Goal: Information Seeking & Learning: Learn about a topic

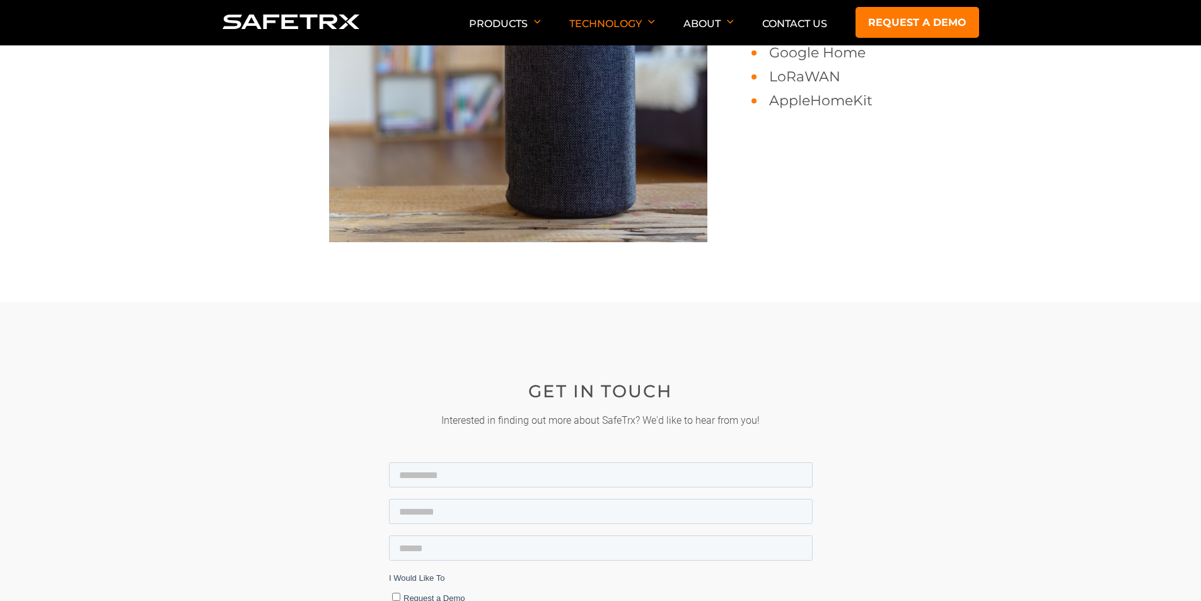
scroll to position [1775, 0]
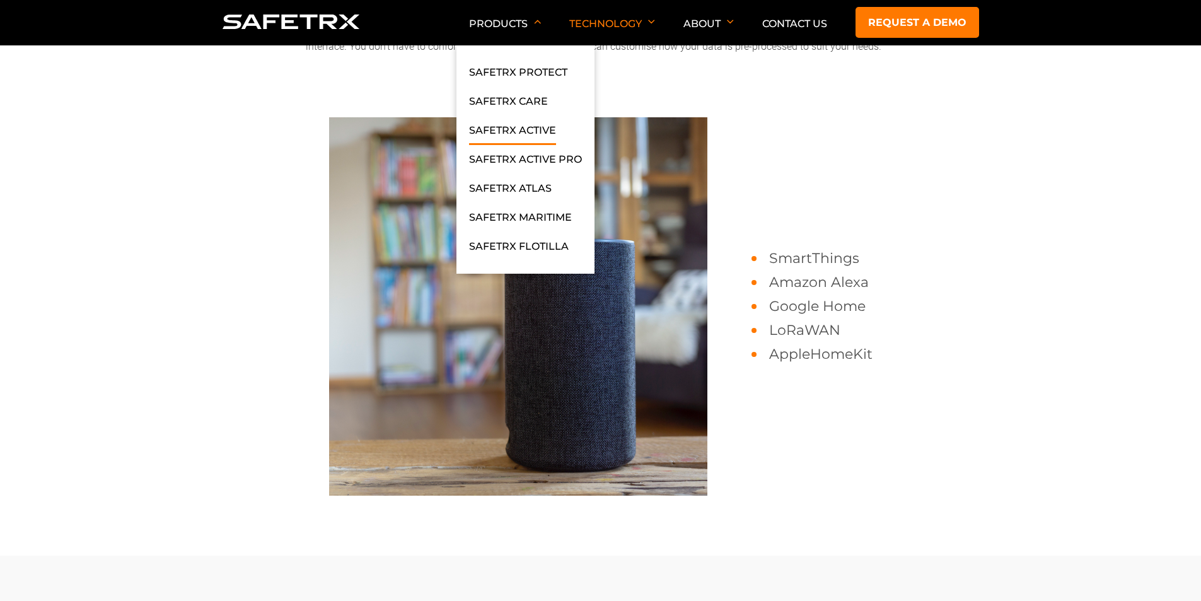
click at [519, 127] on link "SafeTrx Active" at bounding box center [512, 133] width 87 height 23
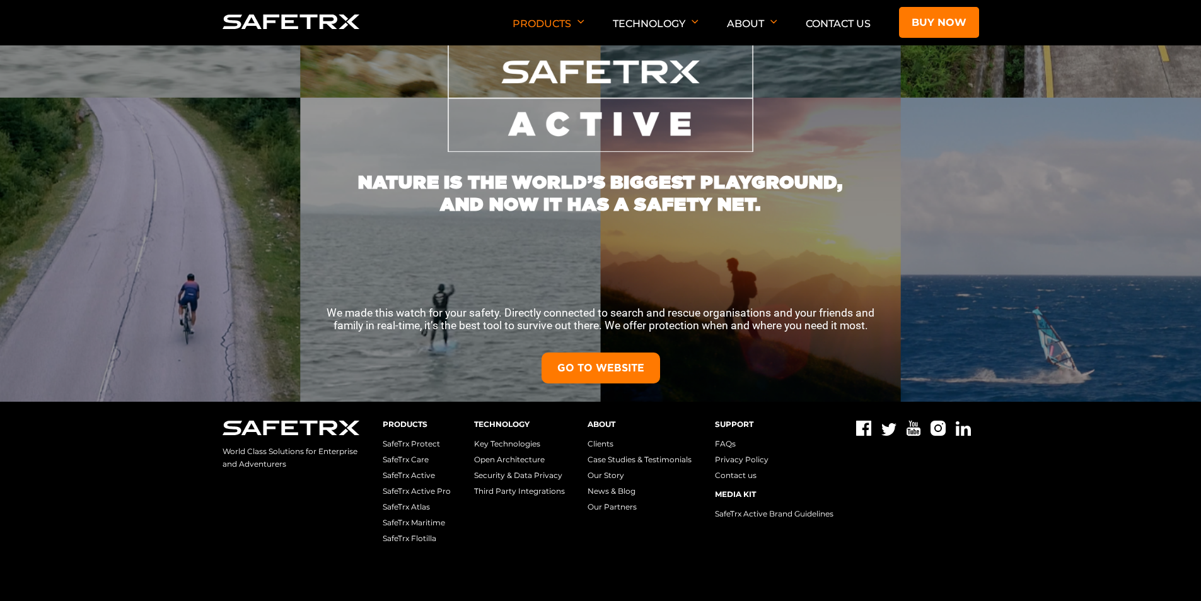
scroll to position [252, 0]
